Goal: Transaction & Acquisition: Download file/media

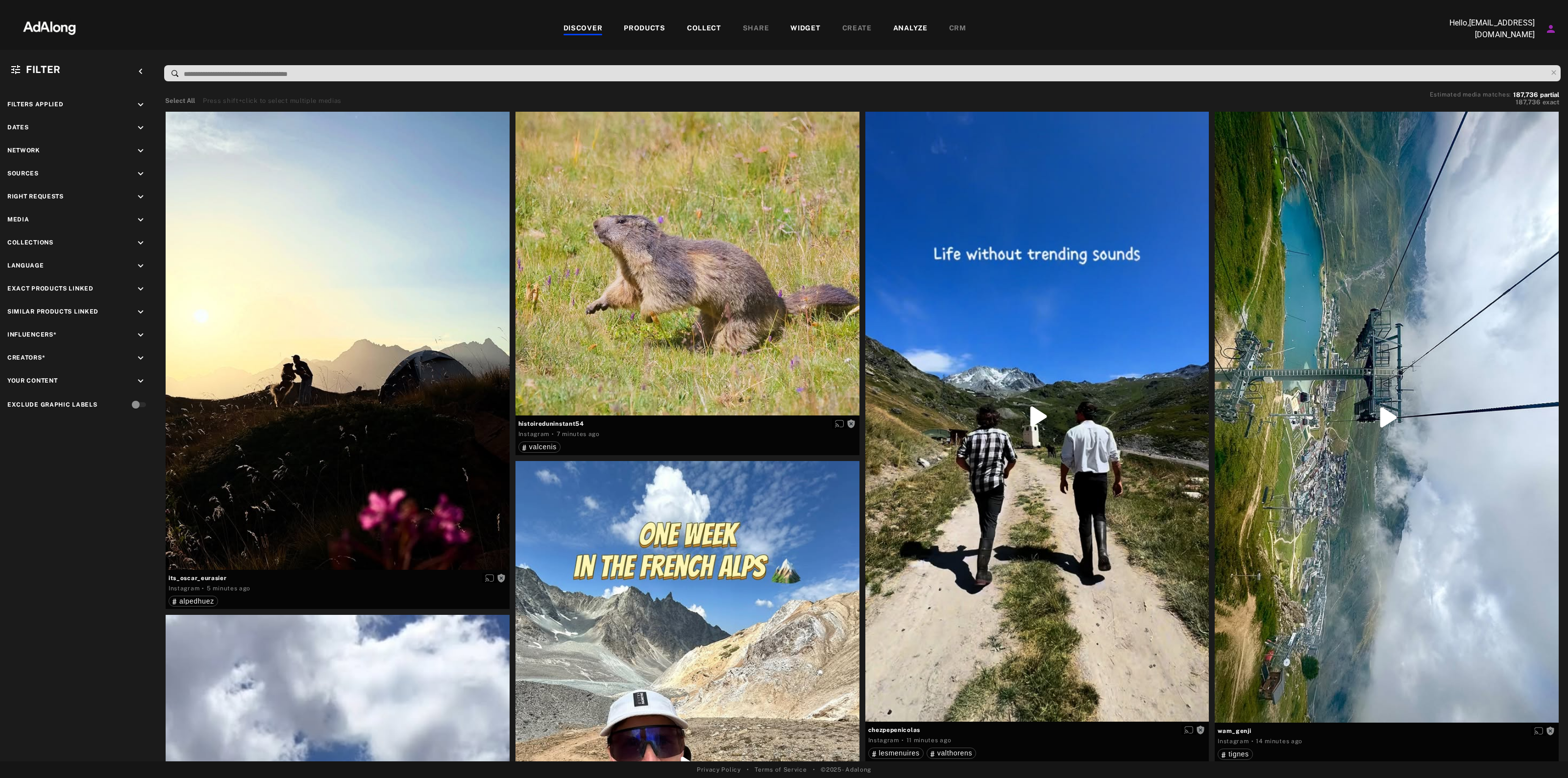
click at [133, 167] on div "Filters applied keyboard_arrow_down Dates keyboard_arrow_down Network keyboard_…" at bounding box center [79, 256] width 157 height 337
click at [137, 170] on icon "keyboard_arrow_down" at bounding box center [141, 174] width 11 height 11
click at [104, 214] on span "mmv_lesvacancesclub" at bounding box center [75, 215] width 78 height 8
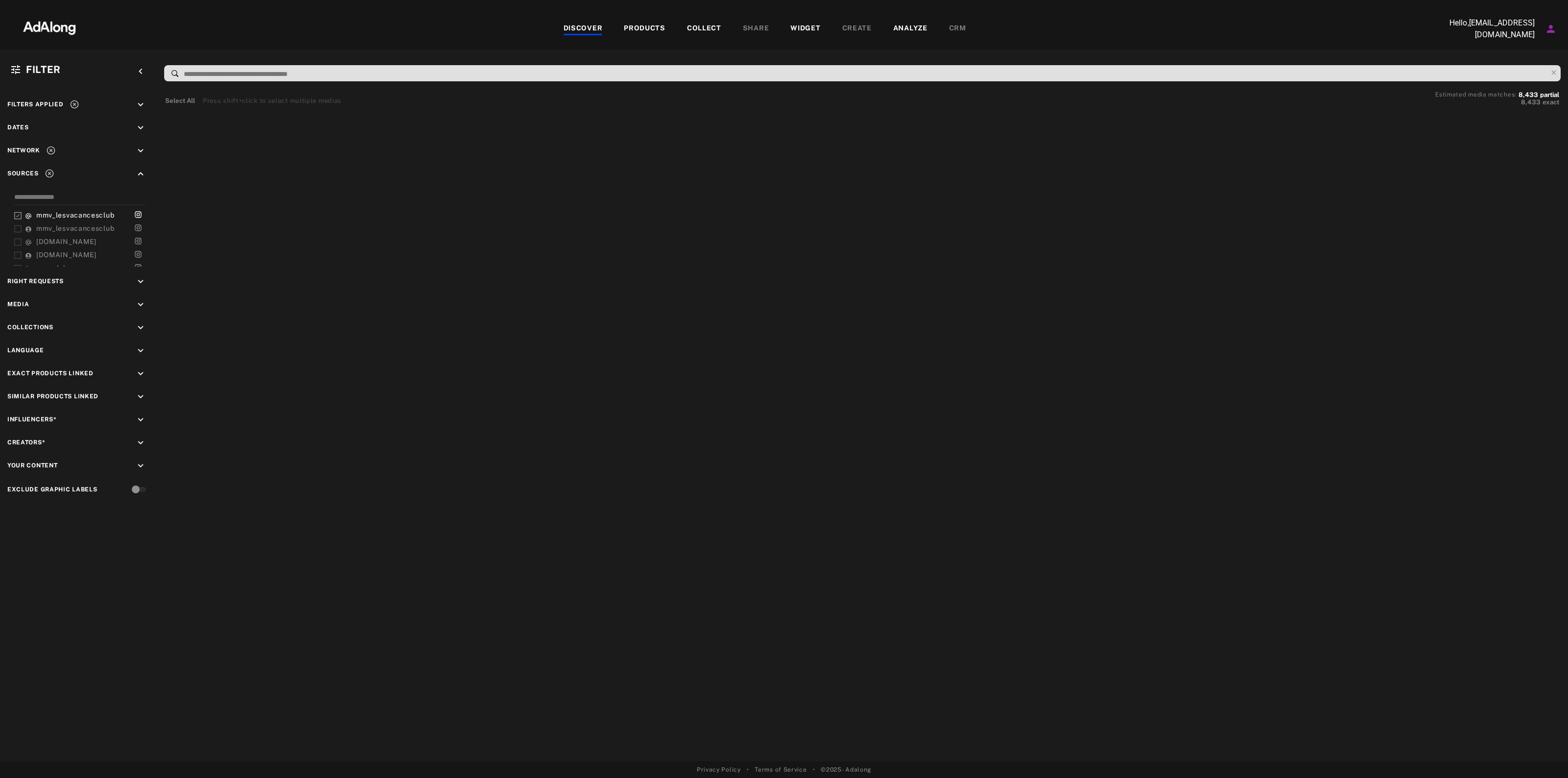
click at [79, 276] on div "Right Requests keyboard_arrow_down" at bounding box center [78, 283] width 142 height 13
click at [144, 279] on icon "keyboard_arrow_down" at bounding box center [141, 282] width 11 height 11
click at [43, 305] on div "Agreed" at bounding box center [87, 304] width 124 height 10
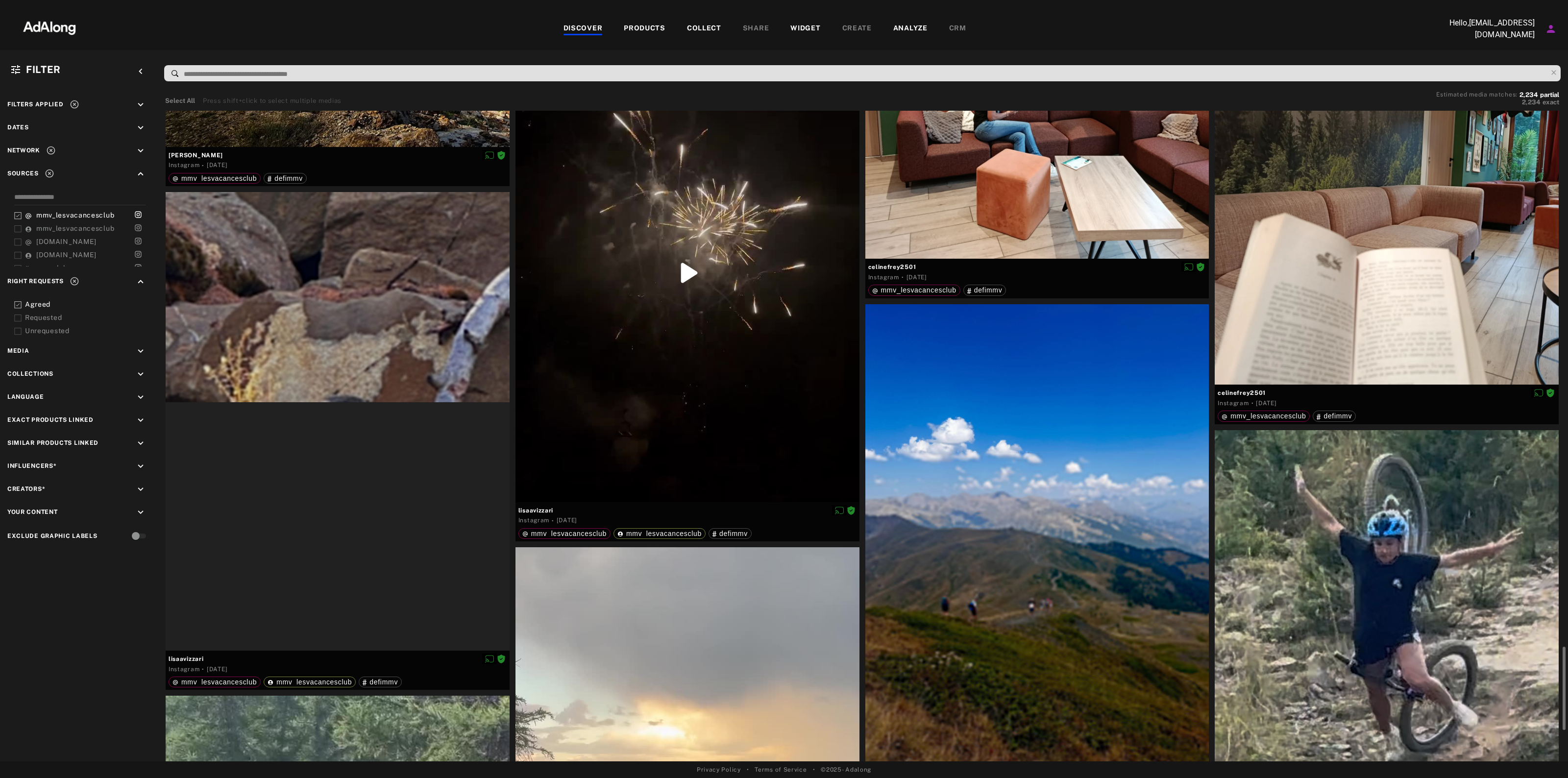
scroll to position [2756, 0]
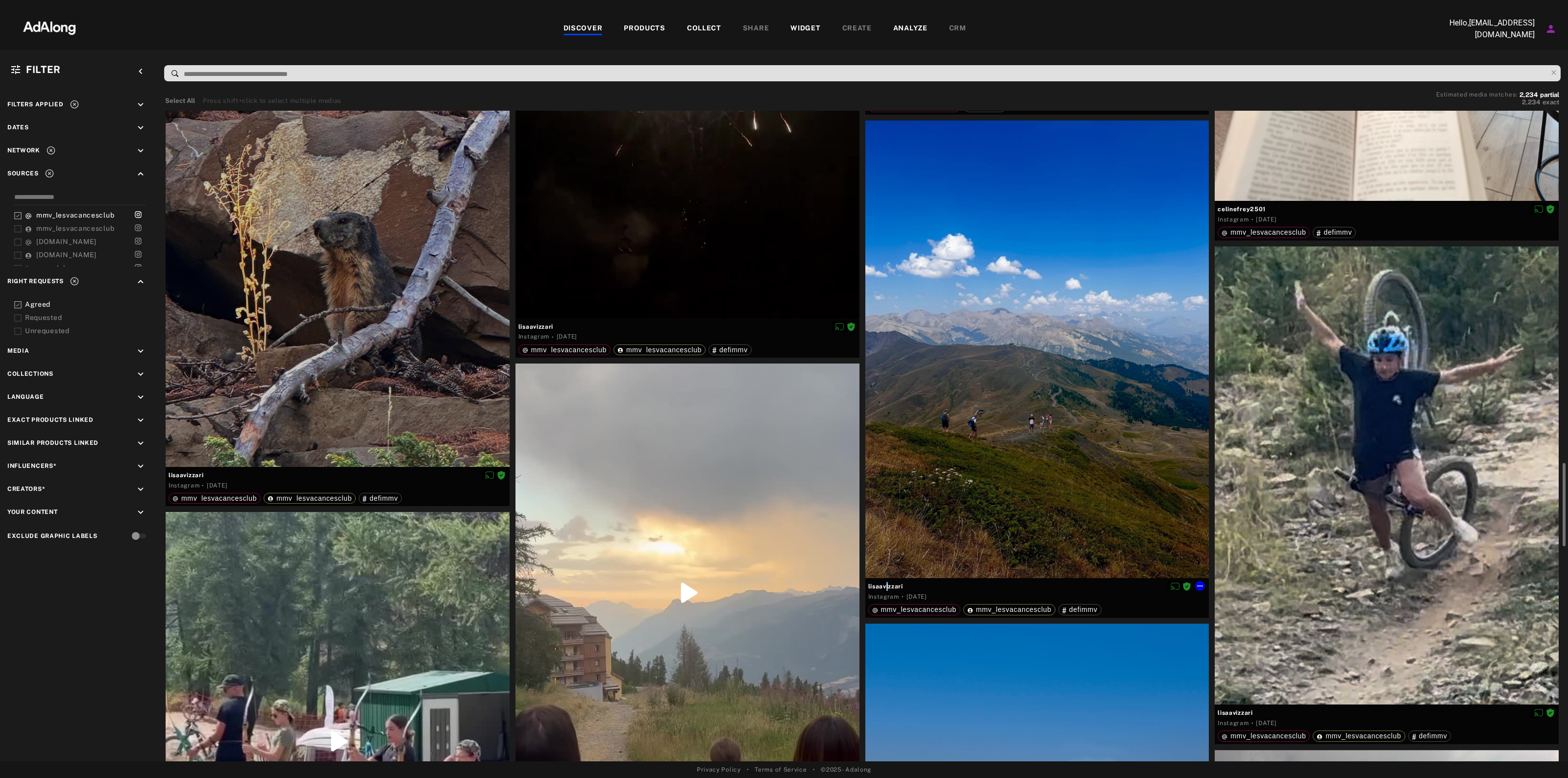
click at [887, 584] on span "lisaavizzari" at bounding box center [1037, 586] width 338 height 9
click at [1200, 586] on icon at bounding box center [1200, 586] width 5 height 1
click at [1209, 664] on span "Download content" at bounding box center [1228, 665] width 49 height 7
